Goal: Communication & Community: Answer question/provide support

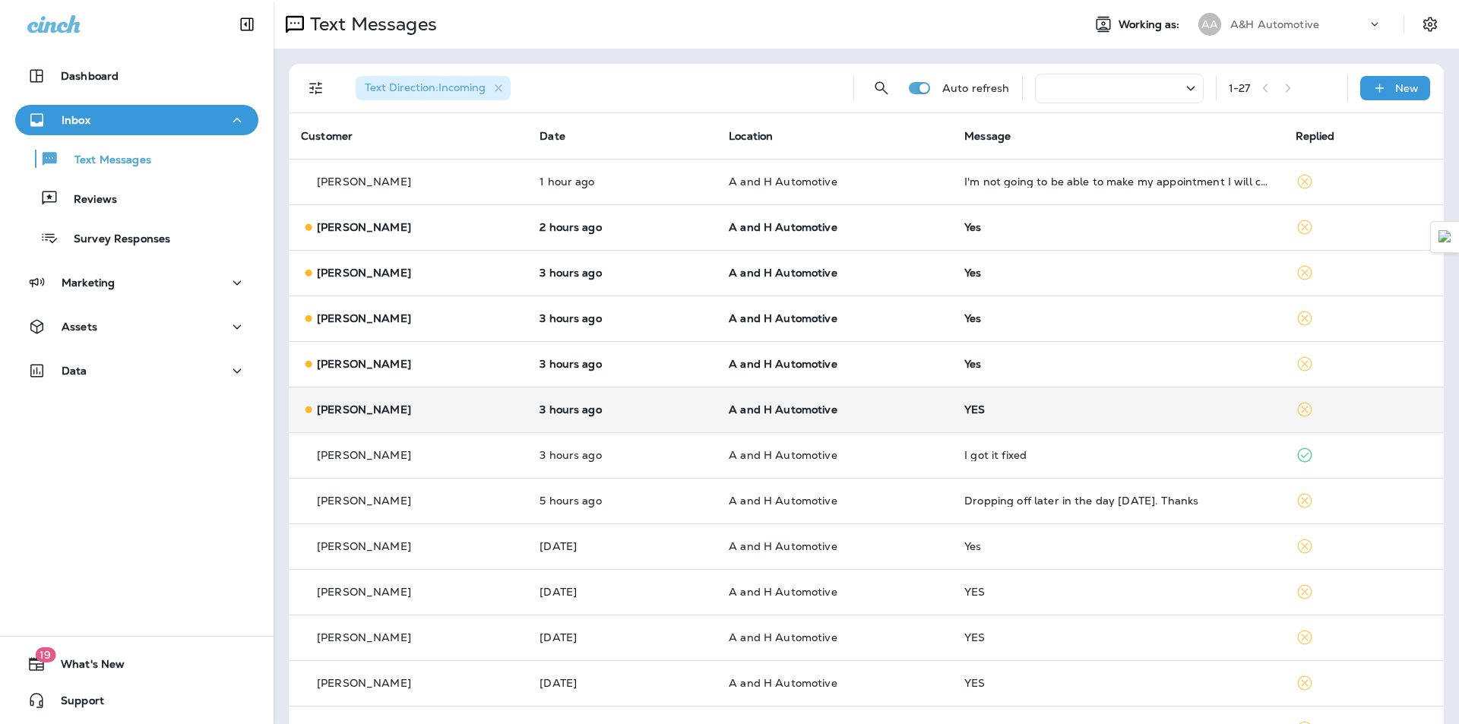
click at [937, 388] on td "A and H Automotive" at bounding box center [835, 410] width 236 height 46
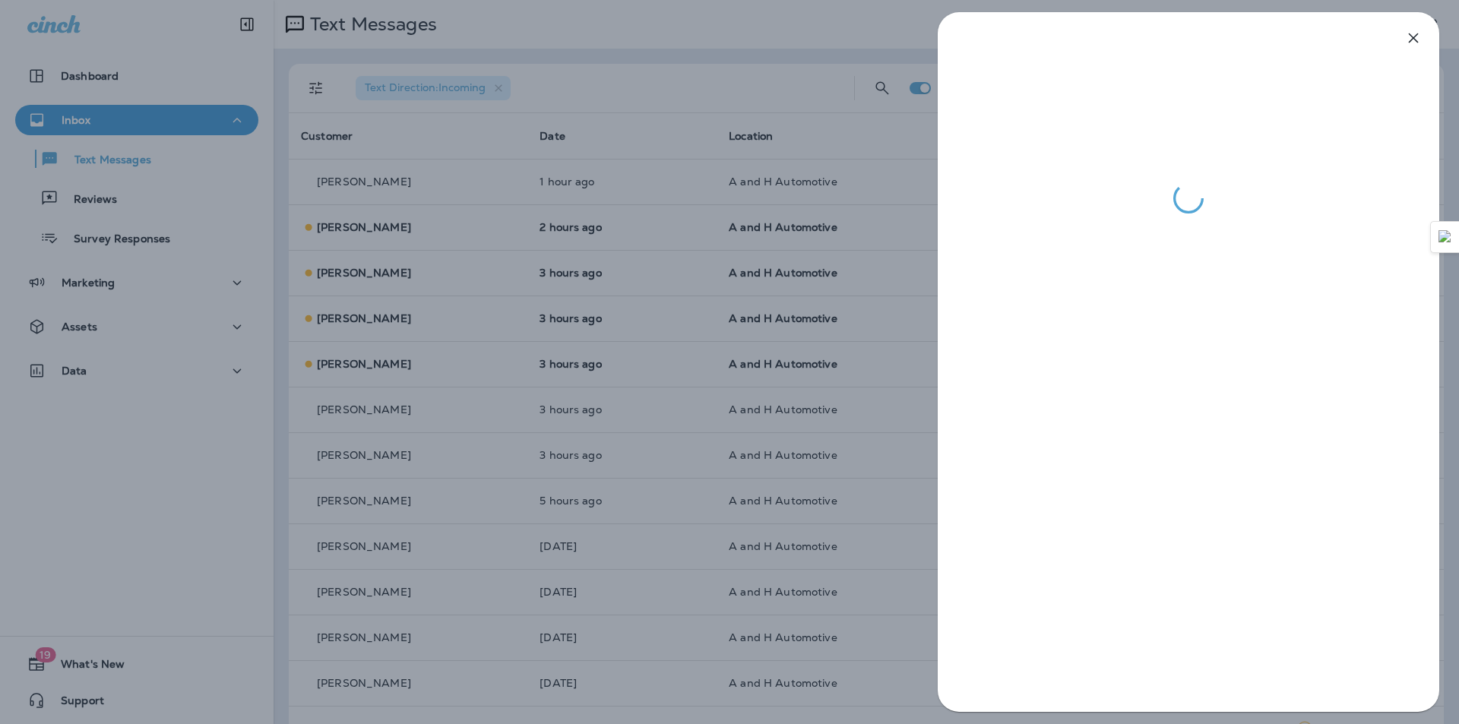
click at [723, 289] on div at bounding box center [729, 362] width 1459 height 724
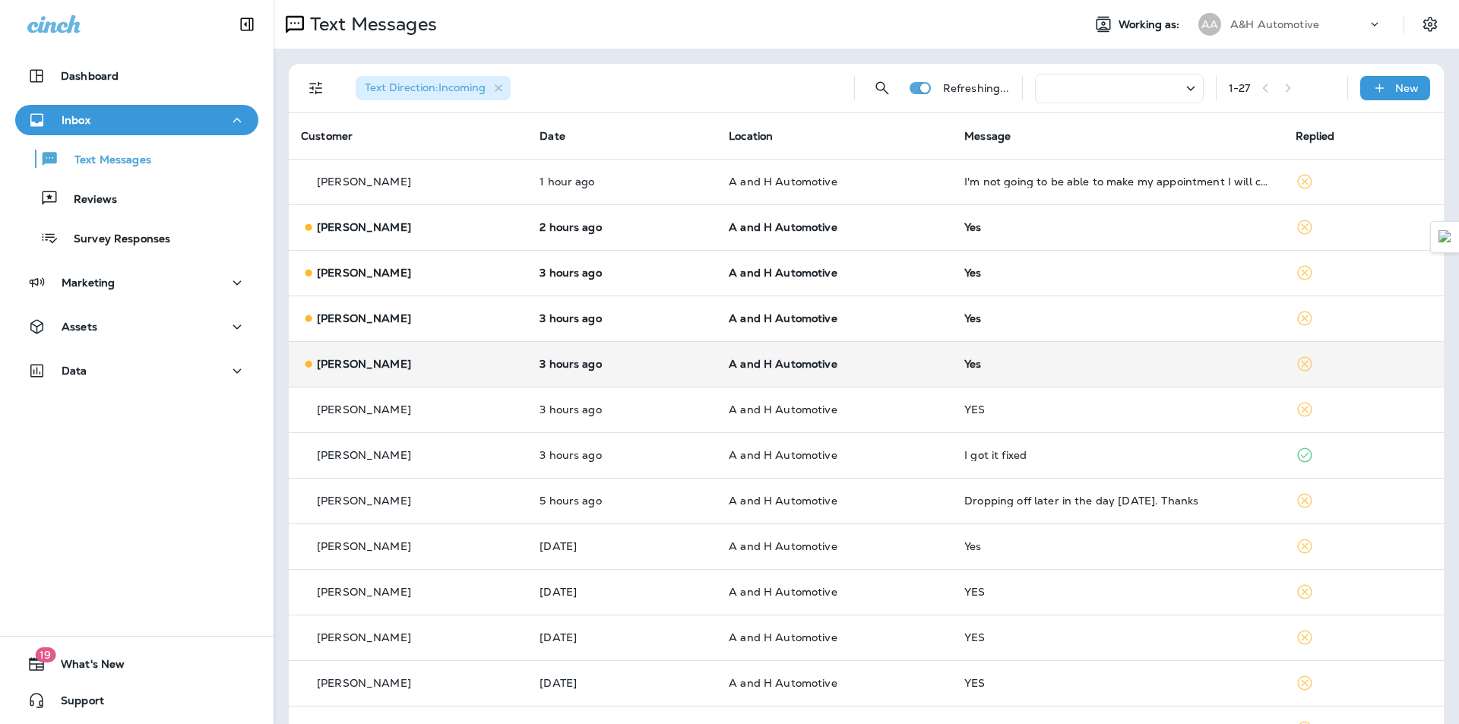
click at [753, 350] on td "A and H Automotive" at bounding box center [835, 364] width 236 height 46
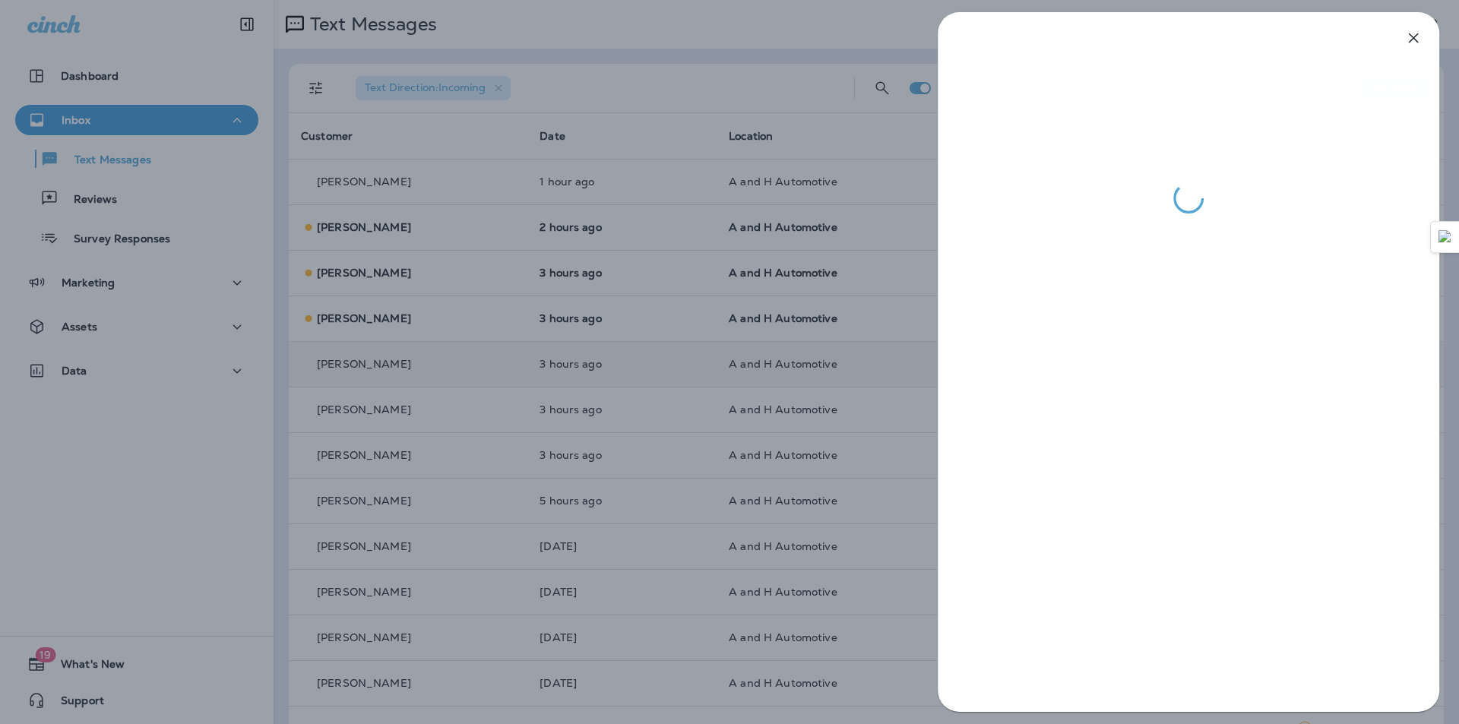
click at [753, 350] on div at bounding box center [729, 362] width 1459 height 724
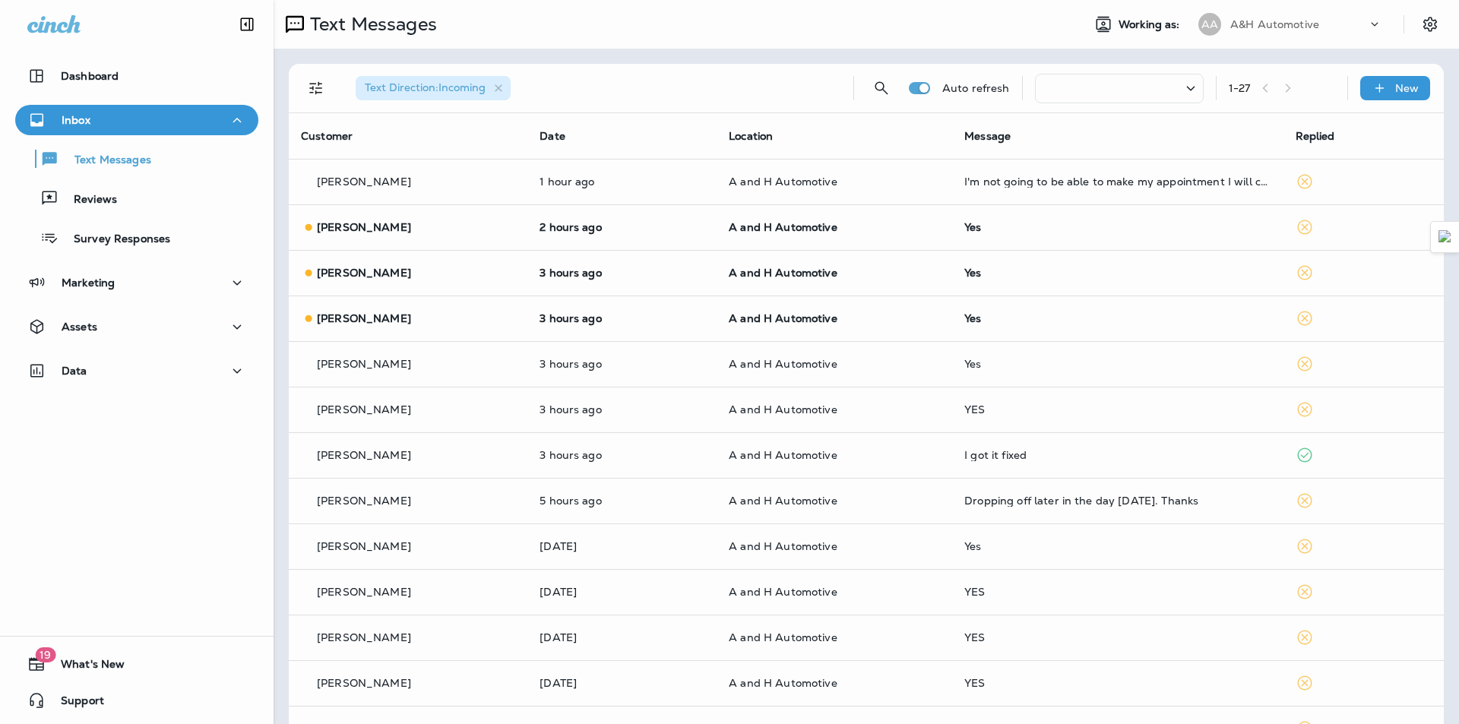
click at [688, 326] on div at bounding box center [729, 362] width 1459 height 724
click at [688, 326] on td "3 hours ago" at bounding box center [621, 319] width 189 height 46
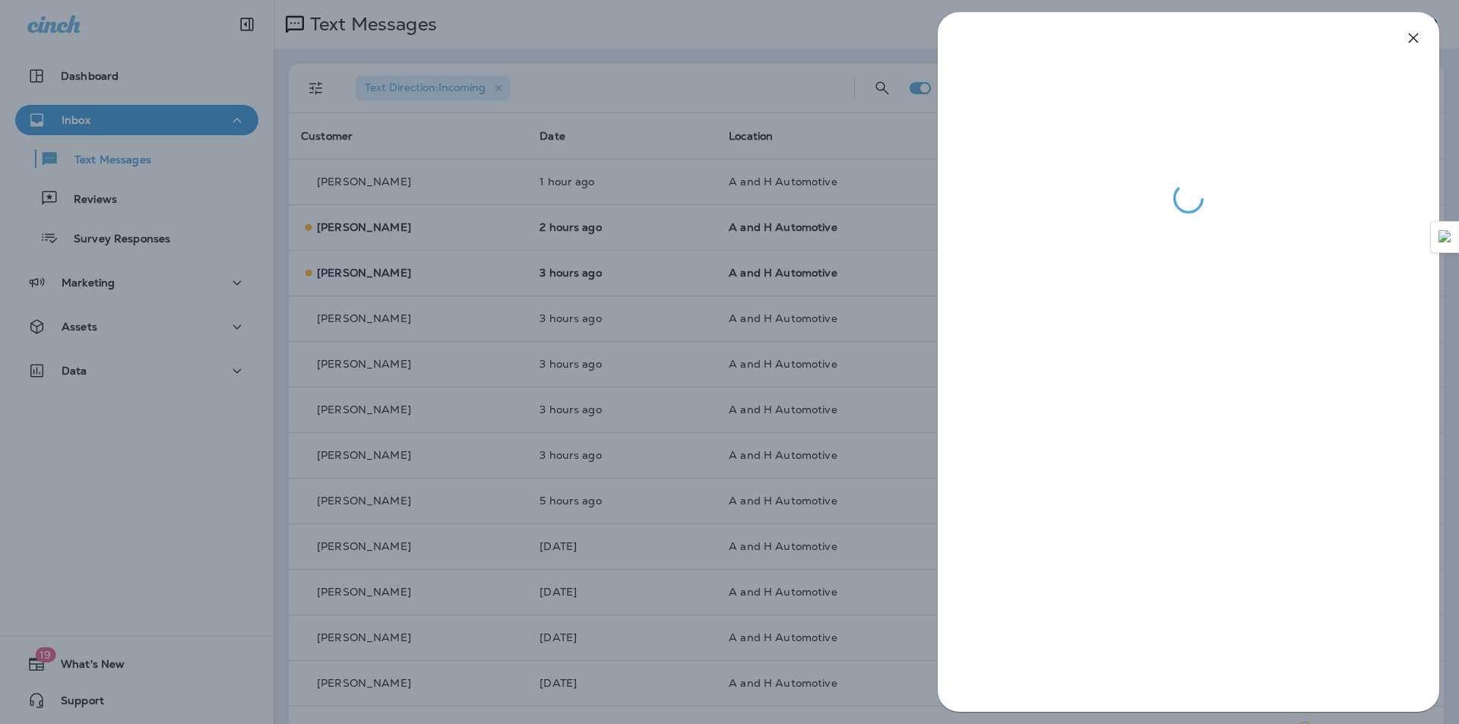
click at [720, 470] on div at bounding box center [729, 362] width 1459 height 724
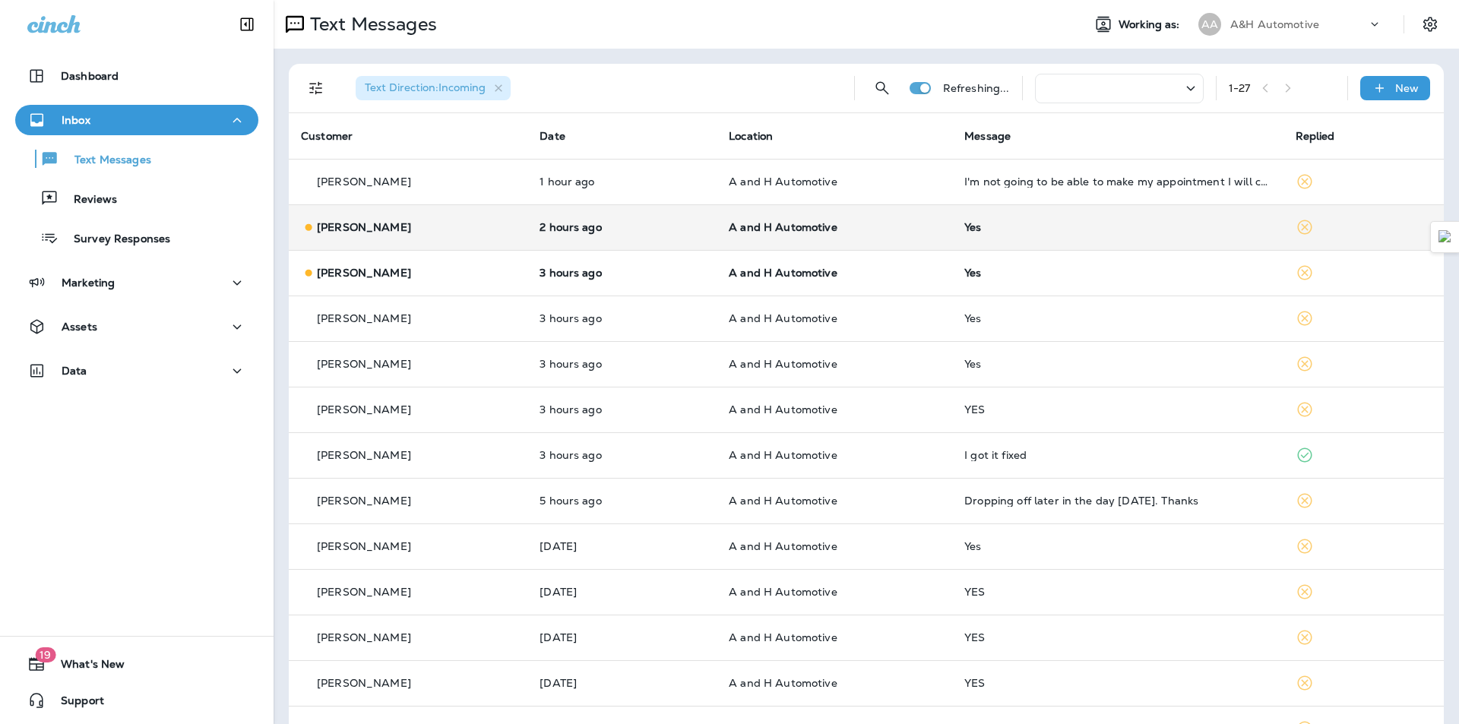
click at [1071, 222] on div "Yes" at bounding box center [1117, 227] width 306 height 12
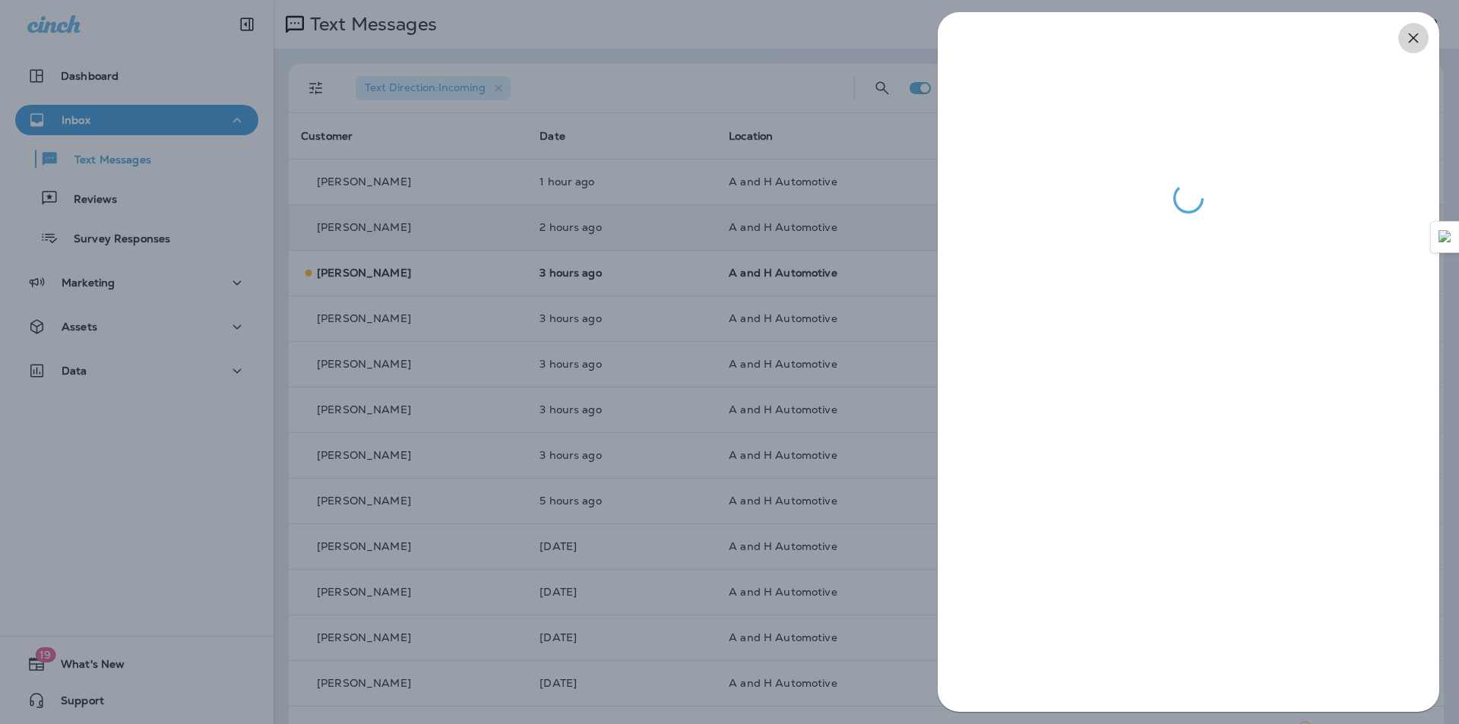
click at [1410, 43] on icon "button" at bounding box center [1413, 38] width 18 height 18
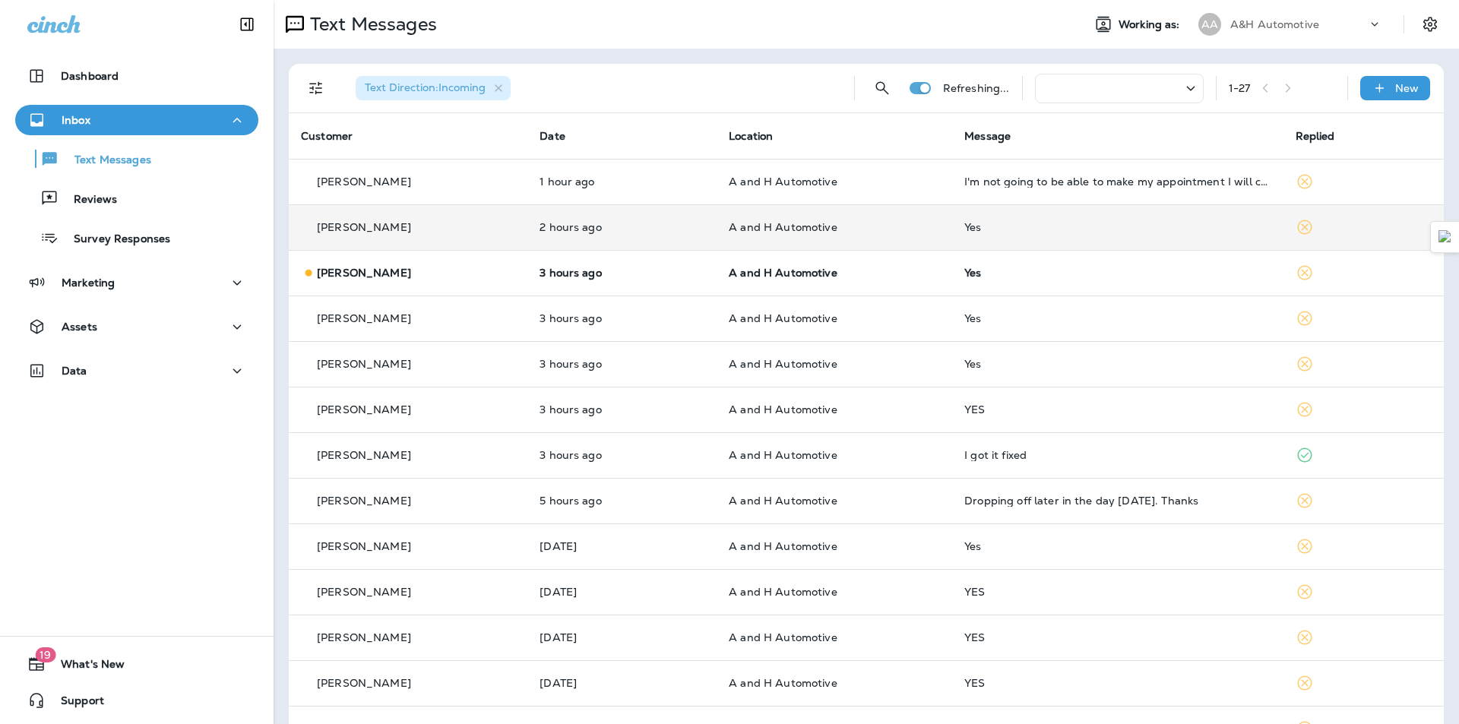
click at [910, 280] on td "A and H Automotive" at bounding box center [835, 273] width 236 height 46
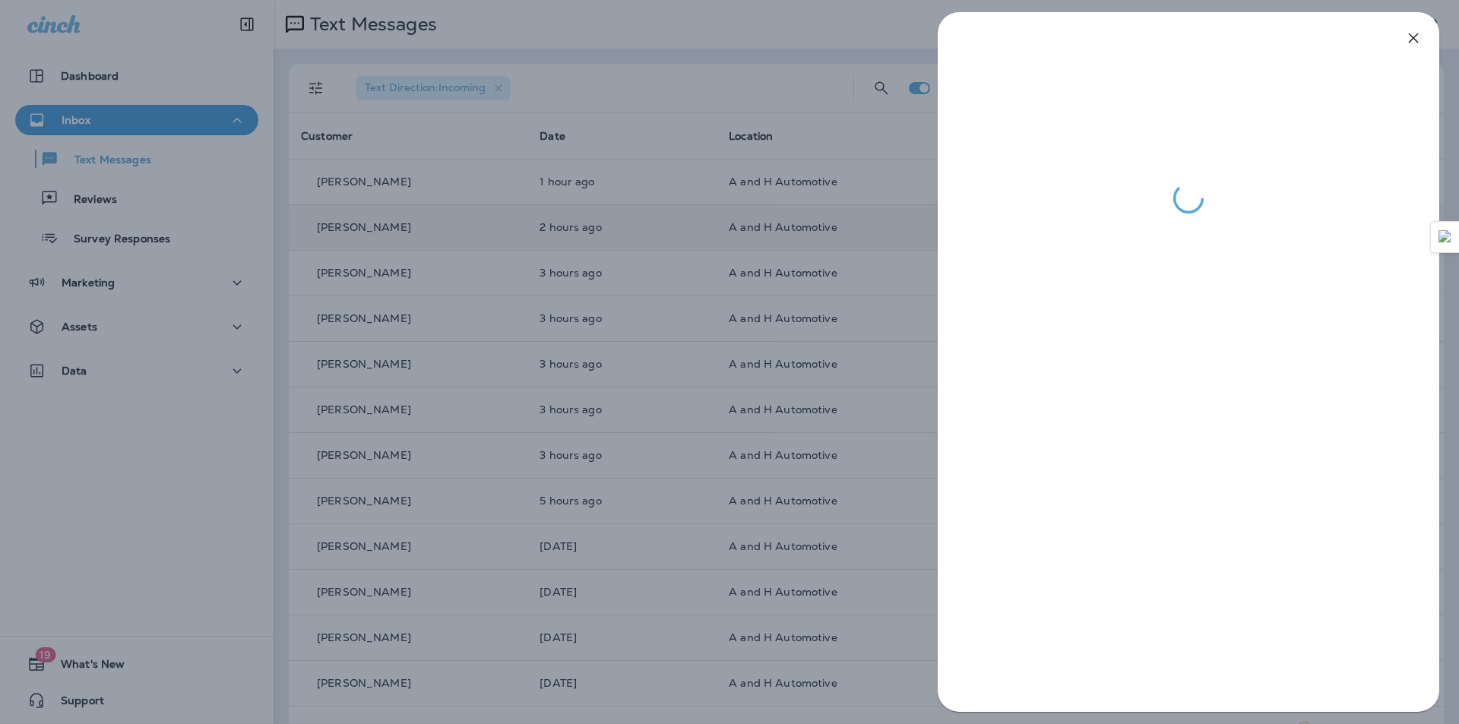
drag, startPoint x: 258, startPoint y: 558, endPoint x: 262, endPoint y: 551, distance: 8.2
click at [260, 554] on div at bounding box center [729, 362] width 1459 height 724
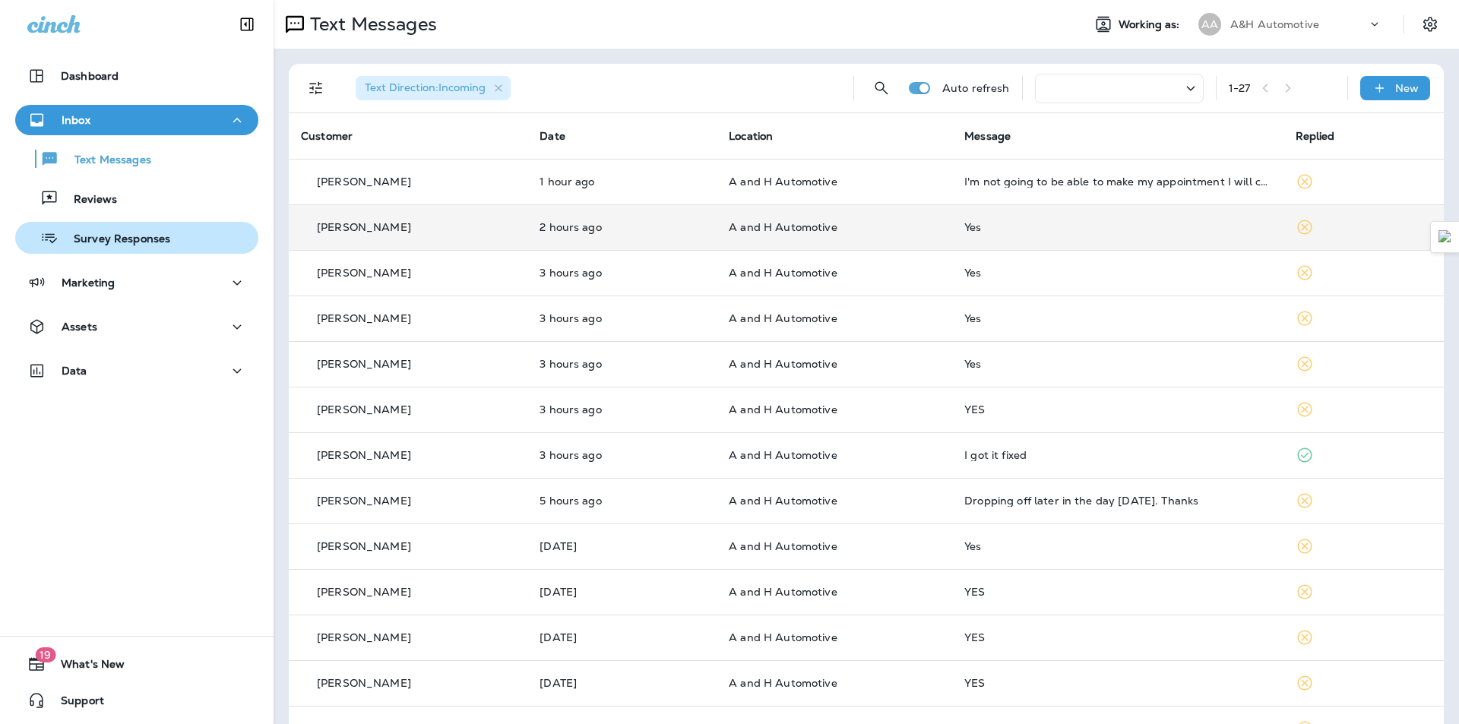
click at [184, 240] on div "Survey Responses" at bounding box center [136, 237] width 231 height 23
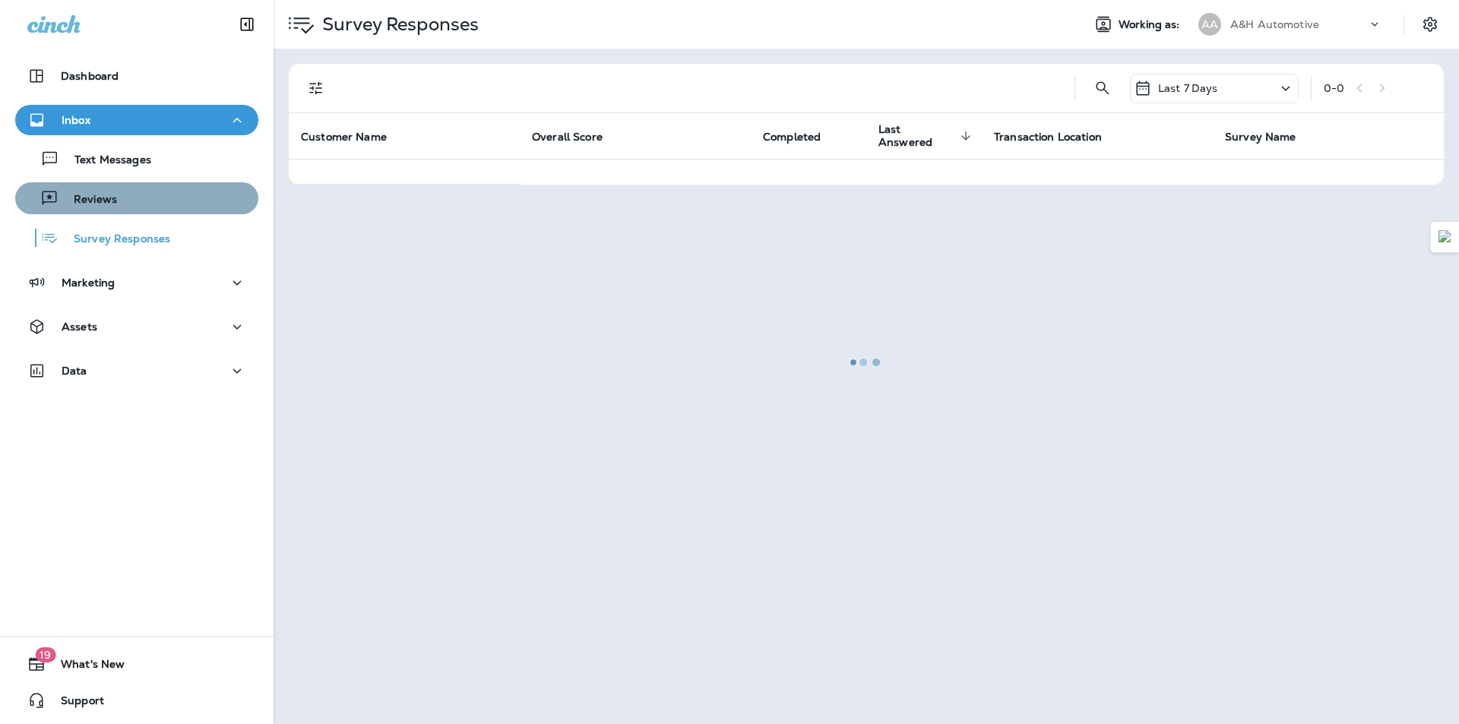
click at [137, 203] on div "Reviews" at bounding box center [136, 198] width 231 height 23
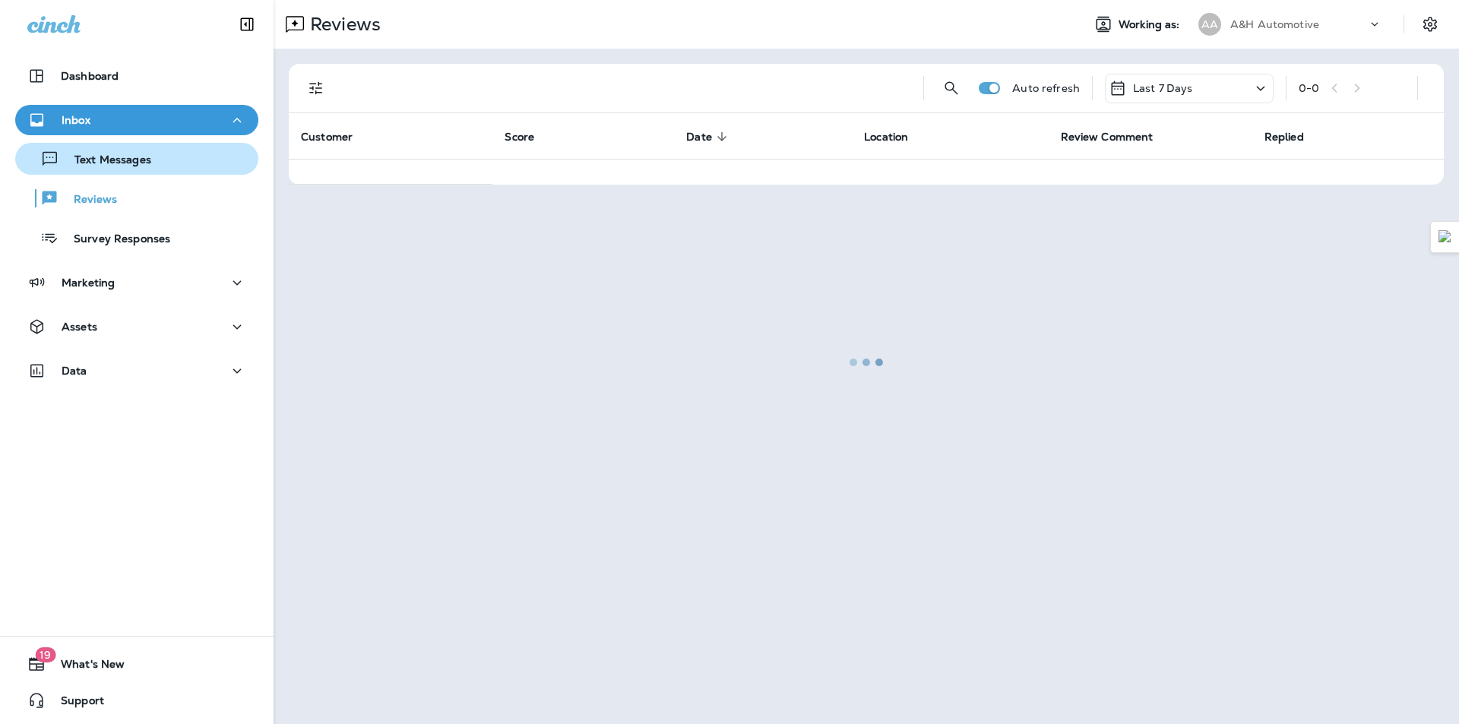
click at [119, 163] on p "Text Messages" at bounding box center [105, 160] width 92 height 14
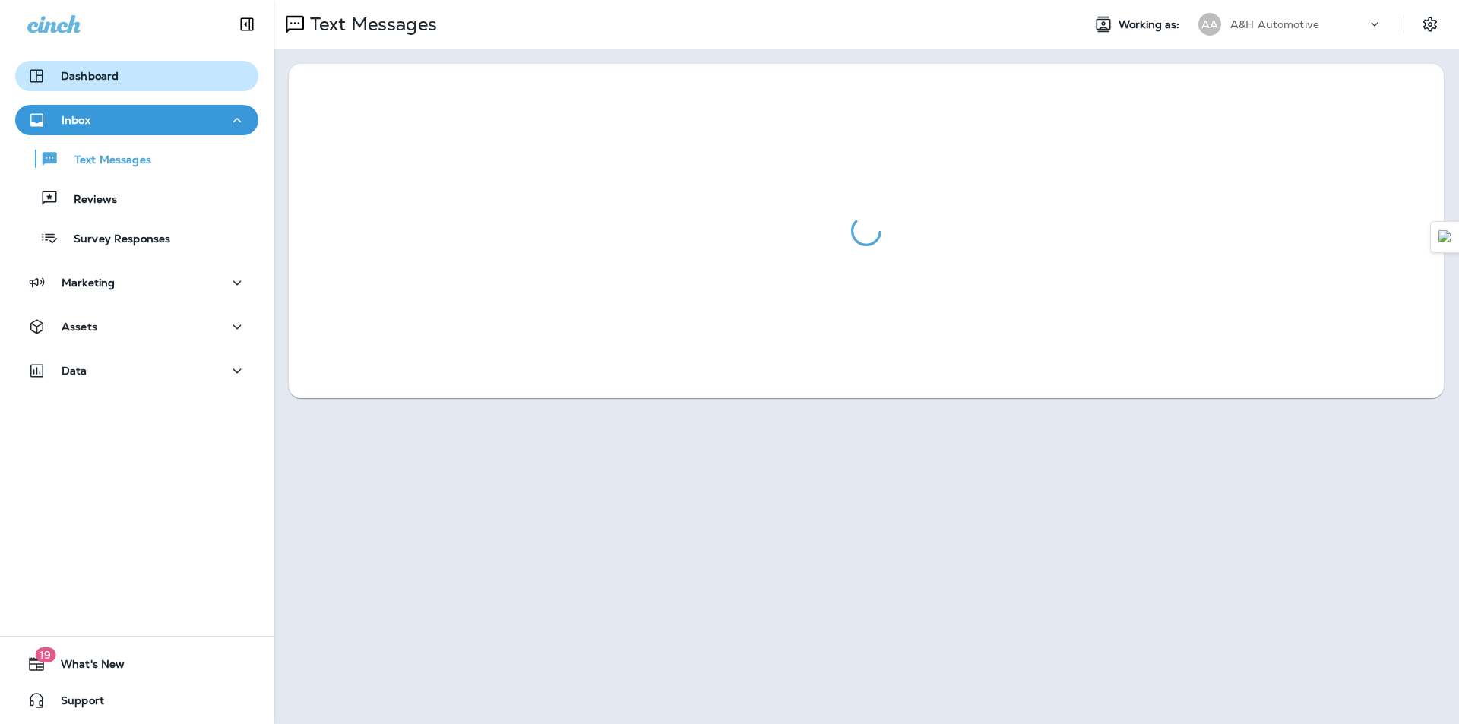
click at [96, 76] on p "Dashboard" at bounding box center [90, 76] width 58 height 12
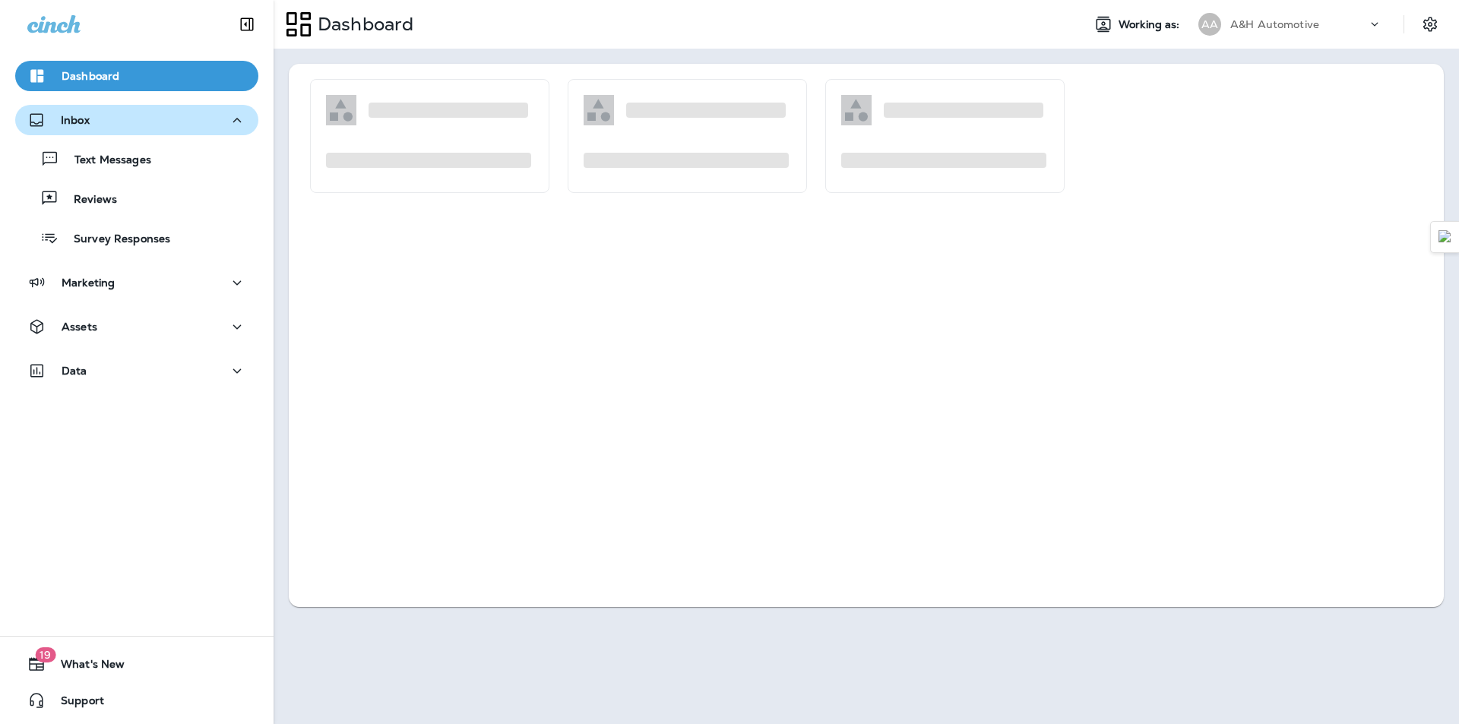
click at [95, 119] on div "Inbox" at bounding box center [136, 120] width 219 height 19
click at [108, 122] on div "Inbox" at bounding box center [136, 120] width 219 height 19
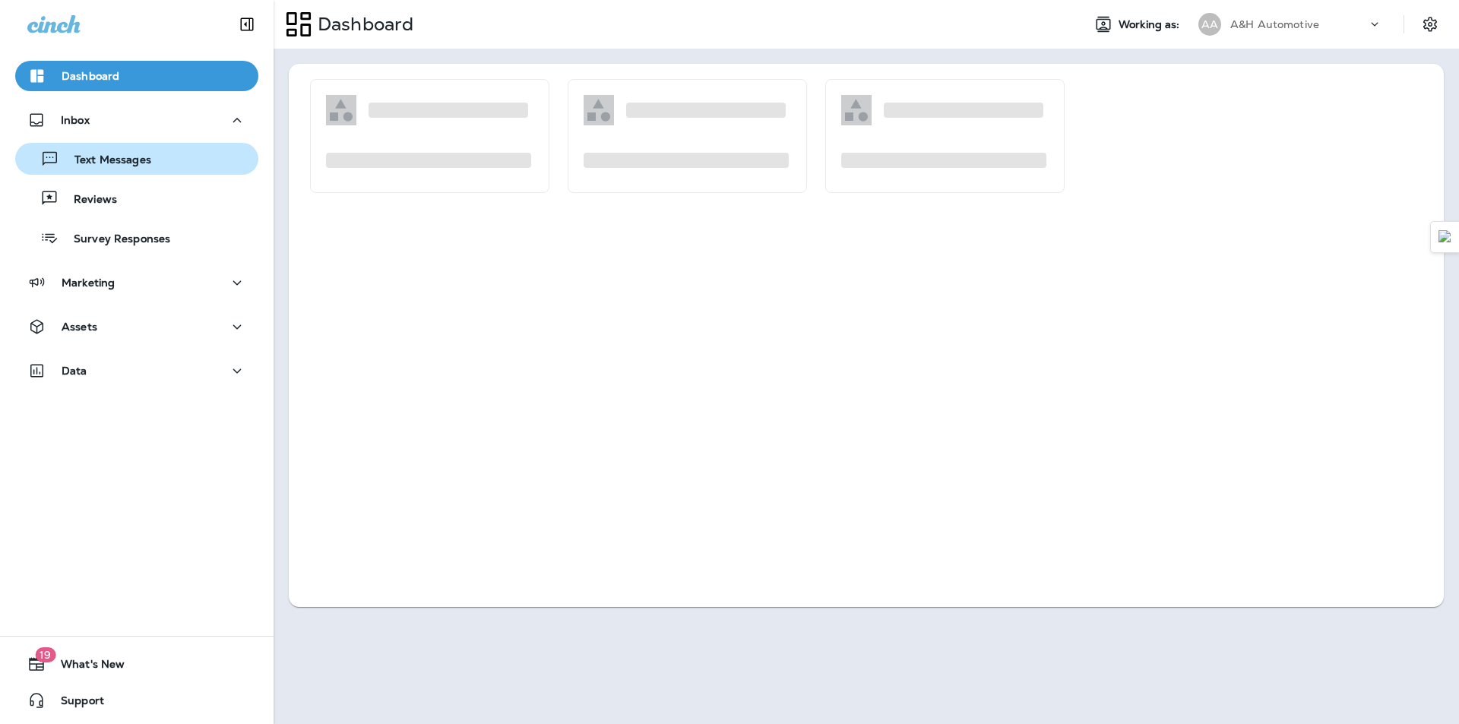
click at [129, 154] on p "Text Messages" at bounding box center [105, 160] width 92 height 14
